Goal: Task Accomplishment & Management: Use online tool/utility

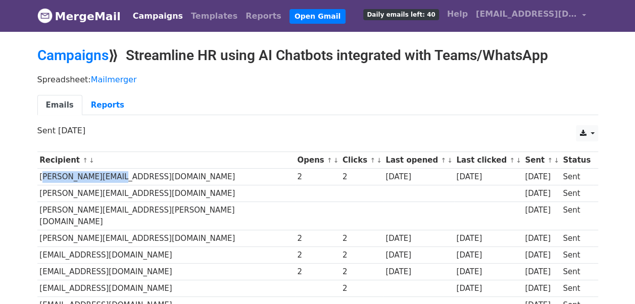
drag, startPoint x: 38, startPoint y: 171, endPoint x: 123, endPoint y: 175, distance: 85.0
click at [123, 175] on td "[PERSON_NAME][EMAIL_ADDRESS][DOMAIN_NAME]" at bounding box center [166, 177] width 258 height 17
copy td "[PERSON_NAME][EMAIL_ADDRESS][DOMAIN_NAME]"
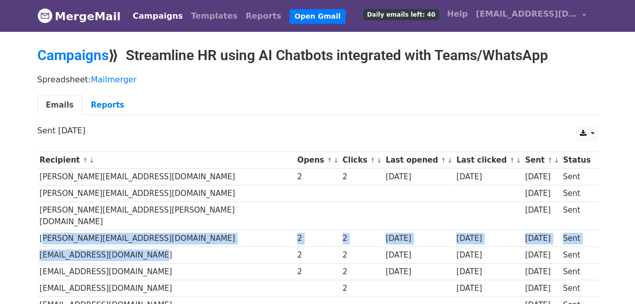
drag, startPoint x: 37, startPoint y: 223, endPoint x: 184, endPoint y: 233, distance: 146.9
click at [181, 230] on td "[PERSON_NAME][EMAIL_ADDRESS][DOMAIN_NAME]" at bounding box center [166, 238] width 258 height 17
click at [95, 233] on td "[PERSON_NAME][EMAIL_ADDRESS][DOMAIN_NAME]" at bounding box center [166, 238] width 258 height 17
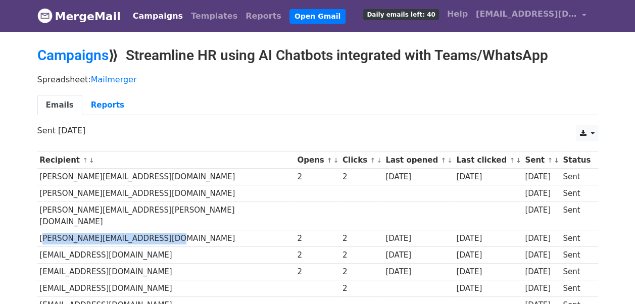
drag, startPoint x: 40, startPoint y: 222, endPoint x: 181, endPoint y: 226, distance: 141.1
click at [181, 230] on td "[PERSON_NAME][EMAIL_ADDRESS][DOMAIN_NAME]" at bounding box center [166, 238] width 258 height 17
copy td "[PERSON_NAME][EMAIL_ADDRESS][DOMAIN_NAME]"
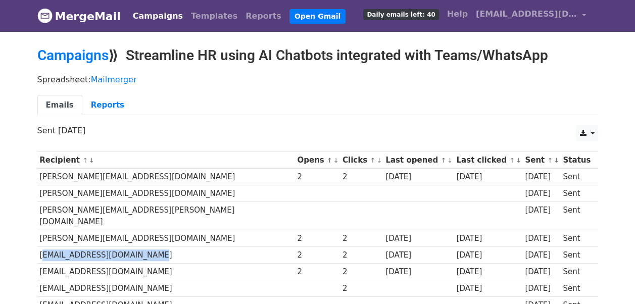
drag, startPoint x: 38, startPoint y: 243, endPoint x: 149, endPoint y: 242, distance: 110.7
click at [149, 247] on td "[EMAIL_ADDRESS][DOMAIN_NAME]" at bounding box center [166, 255] width 258 height 17
copy td "[EMAIL_ADDRESS][DOMAIN_NAME]"
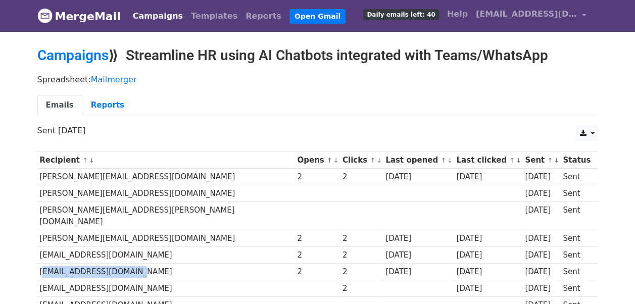
drag, startPoint x: 39, startPoint y: 259, endPoint x: 143, endPoint y: 259, distance: 103.1
click at [143, 264] on td "[EMAIL_ADDRESS][DOMAIN_NAME]" at bounding box center [166, 272] width 258 height 17
copy td "[EMAIL_ADDRESS][DOMAIN_NAME]"
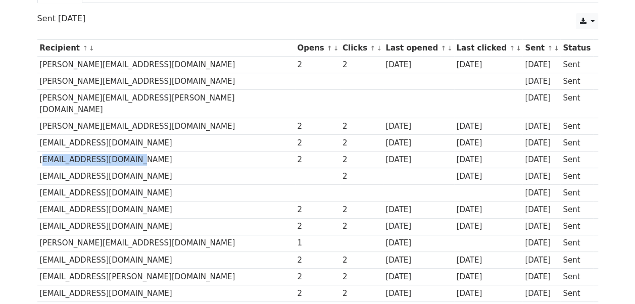
scroll to position [109, 0]
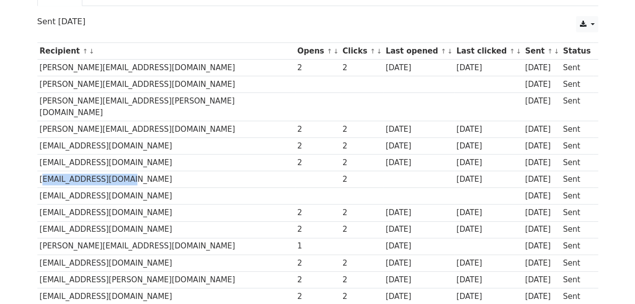
drag, startPoint x: 110, startPoint y: 166, endPoint x: 39, endPoint y: 167, distance: 70.8
click at [39, 171] on td "[EMAIL_ADDRESS][DOMAIN_NAME]" at bounding box center [166, 179] width 258 height 17
copy td "[EMAIL_ADDRESS][DOMAIN_NAME]"
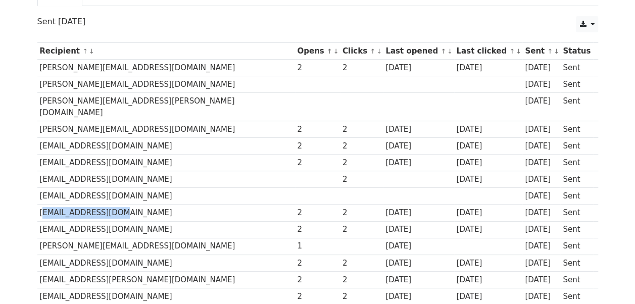
drag, startPoint x: 39, startPoint y: 196, endPoint x: 146, endPoint y: 196, distance: 107.2
click at [146, 205] on td "[EMAIL_ADDRESS][DOMAIN_NAME]" at bounding box center [166, 213] width 258 height 17
drag, startPoint x: 39, startPoint y: 214, endPoint x: 123, endPoint y: 215, distance: 83.9
click at [123, 221] on td "[EMAIL_ADDRESS][DOMAIN_NAME]" at bounding box center [166, 229] width 258 height 17
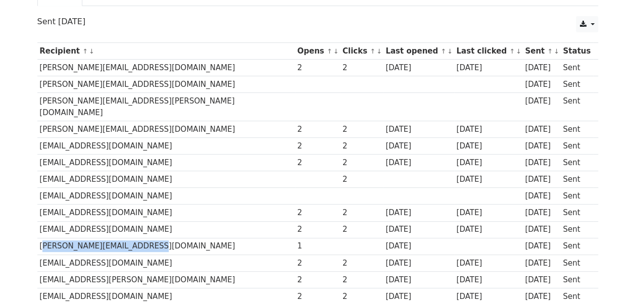
drag, startPoint x: 38, startPoint y: 229, endPoint x: 132, endPoint y: 231, distance: 94.0
click at [132, 238] on td "[PERSON_NAME][EMAIL_ADDRESS][DOMAIN_NAME]" at bounding box center [166, 246] width 258 height 17
drag, startPoint x: 141, startPoint y: 230, endPoint x: 37, endPoint y: 233, distance: 103.1
click at [37, 238] on td "[PERSON_NAME][EMAIL_ADDRESS][DOMAIN_NAME]" at bounding box center [166, 246] width 258 height 17
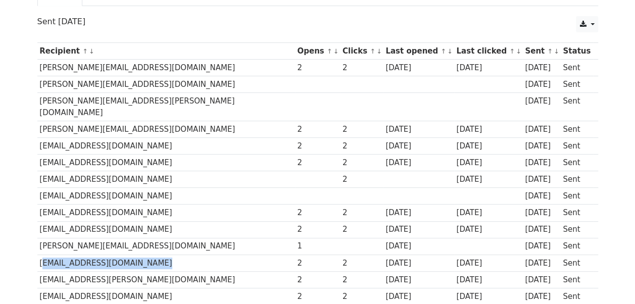
drag, startPoint x: 39, startPoint y: 247, endPoint x: 162, endPoint y: 247, distance: 122.3
click at [162, 255] on td "[EMAIL_ADDRESS][DOMAIN_NAME]" at bounding box center [166, 263] width 258 height 17
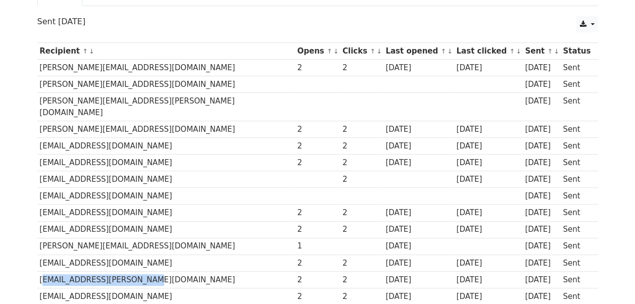
drag, startPoint x: 38, startPoint y: 266, endPoint x: 159, endPoint y: 267, distance: 120.3
click at [159, 271] on td "[EMAIL_ADDRESS][PERSON_NAME][DOMAIN_NAME]" at bounding box center [166, 279] width 258 height 17
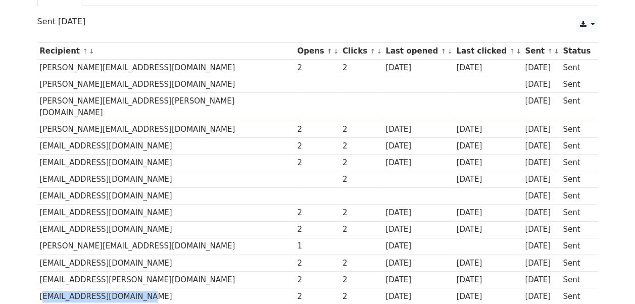
drag, startPoint x: 39, startPoint y: 279, endPoint x: 147, endPoint y: 282, distance: 108.2
click at [147, 288] on td "[EMAIL_ADDRESS][DOMAIN_NAME]" at bounding box center [166, 296] width 258 height 17
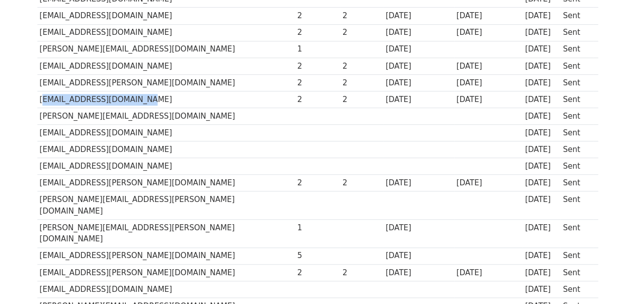
scroll to position [307, 0]
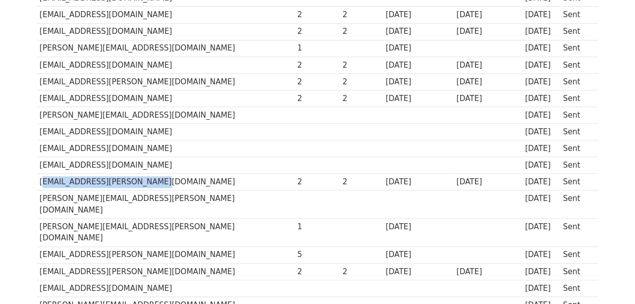
drag, startPoint x: 39, startPoint y: 166, endPoint x: 157, endPoint y: 170, distance: 118.4
click at [157, 174] on td "[EMAIL_ADDRESS][PERSON_NAME][DOMAIN_NAME]" at bounding box center [166, 182] width 258 height 17
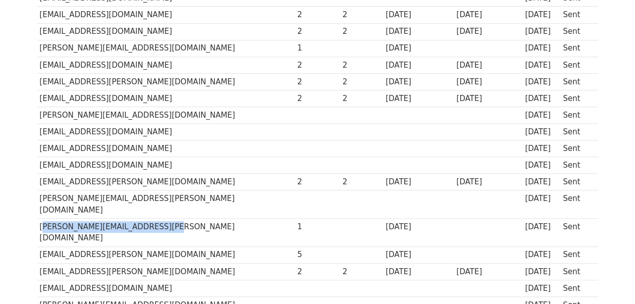
drag, startPoint x: 39, startPoint y: 200, endPoint x: 185, endPoint y: 196, distance: 145.6
click at [185, 219] on td "[PERSON_NAME][EMAIL_ADDRESS][PERSON_NAME][DOMAIN_NAME]" at bounding box center [166, 233] width 258 height 28
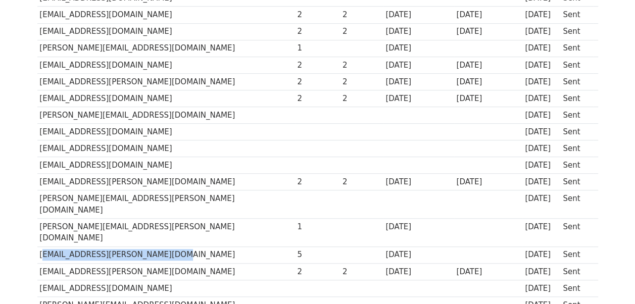
drag, startPoint x: 39, startPoint y: 216, endPoint x: 189, endPoint y: 216, distance: 149.6
click at [189, 247] on td "[EMAIL_ADDRESS][PERSON_NAME][DOMAIN_NAME]" at bounding box center [166, 255] width 258 height 17
click at [146, 247] on td "[EMAIL_ADDRESS][PERSON_NAME][DOMAIN_NAME]" at bounding box center [166, 255] width 258 height 17
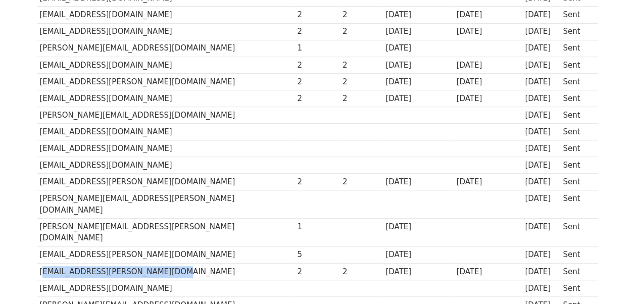
drag, startPoint x: 38, startPoint y: 233, endPoint x: 165, endPoint y: 229, distance: 126.4
click at [165, 263] on td "[EMAIL_ADDRESS][PERSON_NAME][DOMAIN_NAME]" at bounding box center [166, 271] width 258 height 17
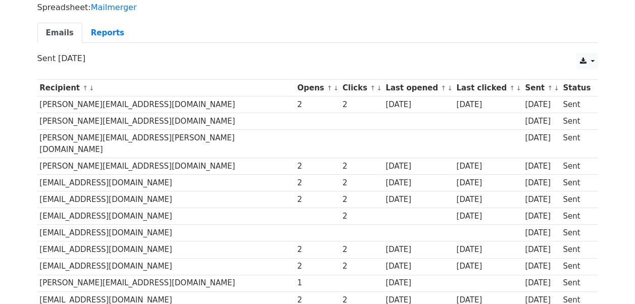
scroll to position [29, 0]
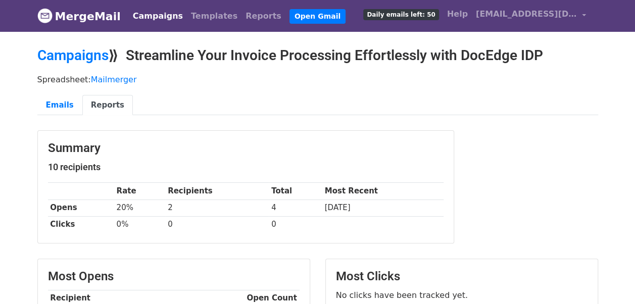
click at [509, 217] on div "Summary 10 recipients Rate Recipients Total Most Recent Opens 20% 2 4 1 day ago…" at bounding box center [318, 191] width 576 height 123
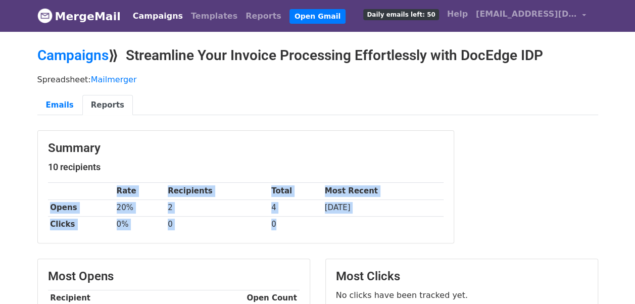
click at [509, 217] on div "Summary 10 recipients Rate Recipients Total Most Recent Opens 20% 2 4 1 day ago…" at bounding box center [318, 191] width 576 height 123
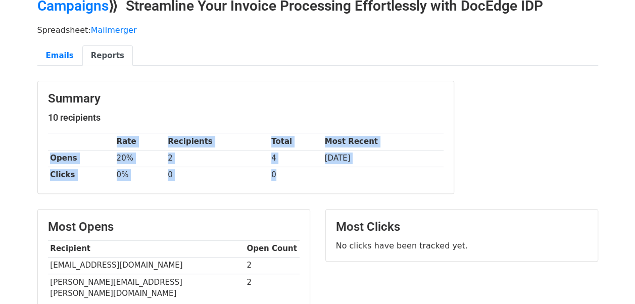
scroll to position [51, 0]
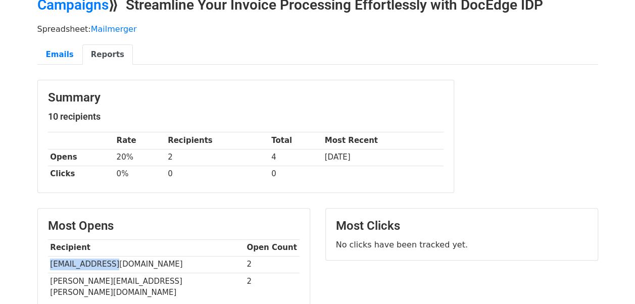
drag, startPoint x: 48, startPoint y: 265, endPoint x: 122, endPoint y: 260, distance: 75.0
click at [122, 260] on td "sameer@skfin.in" at bounding box center [146, 264] width 197 height 17
copy td "sameer@skfin.in"
